Goal: Information Seeking & Learning: Learn about a topic

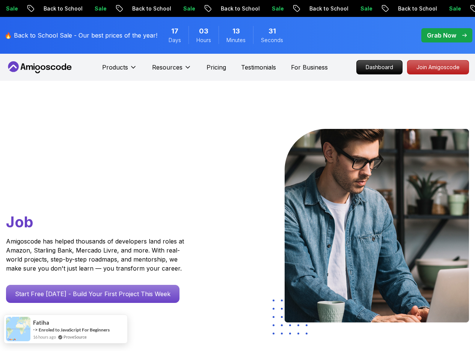
click at [71, 336] on link "ProveSource" at bounding box center [74, 337] width 23 height 6
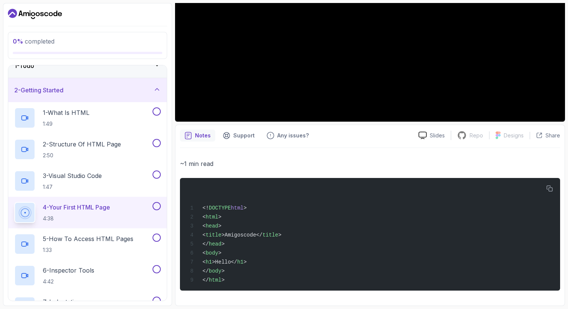
scroll to position [19, 0]
